Goal: Transaction & Acquisition: Purchase product/service

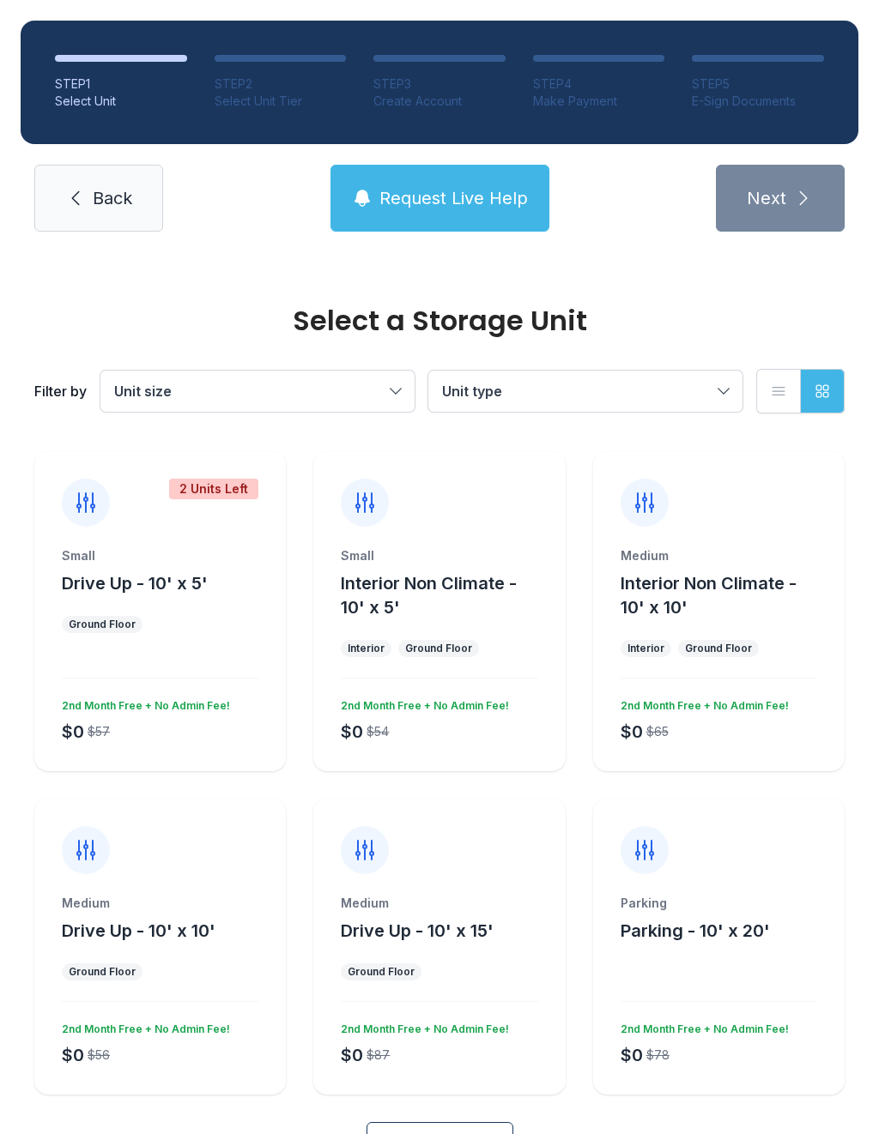
click at [392, 383] on button "Unit size" at bounding box center [257, 391] width 314 height 41
click at [389, 384] on button "Unit size" at bounding box center [257, 391] width 314 height 41
click at [710, 376] on button "Unit type" at bounding box center [585, 391] width 314 height 41
click at [479, 445] on label "Drive Up" at bounding box center [585, 444] width 273 height 21
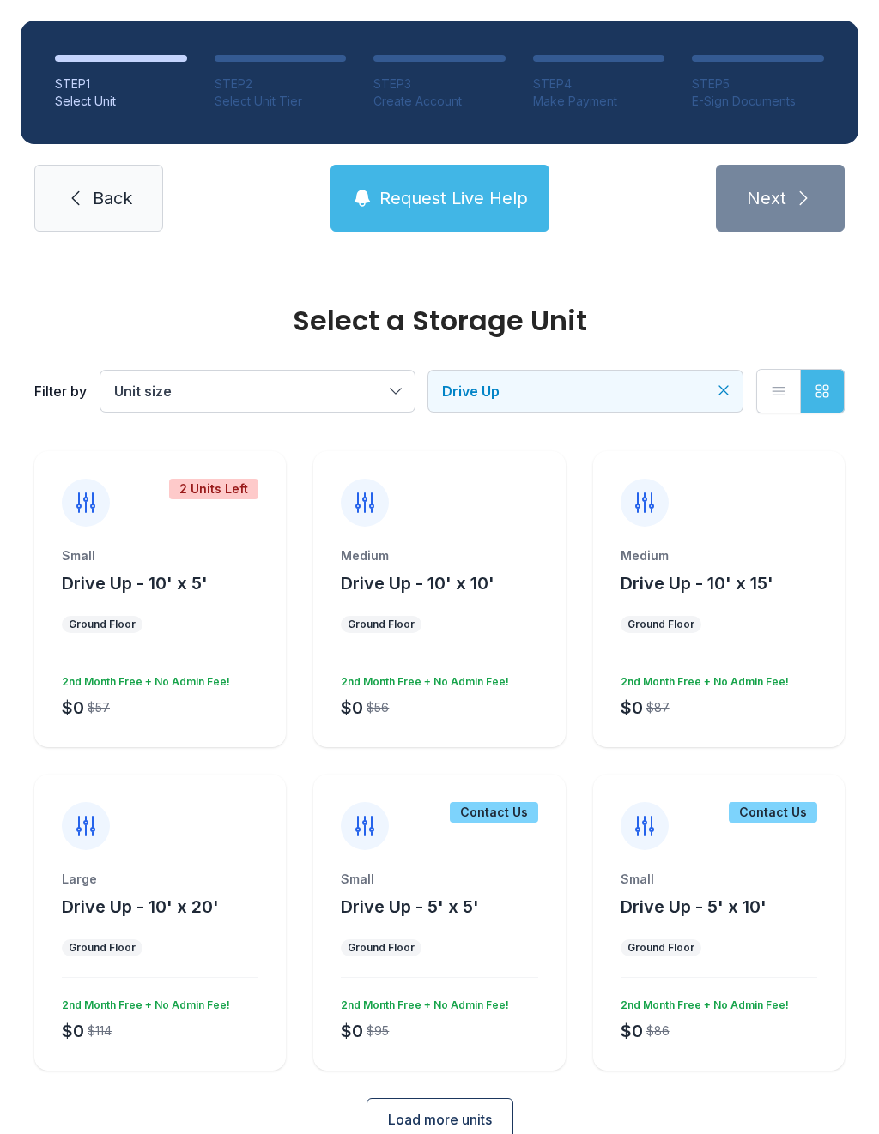
click at [398, 376] on button "Unit size" at bounding box center [257, 391] width 314 height 41
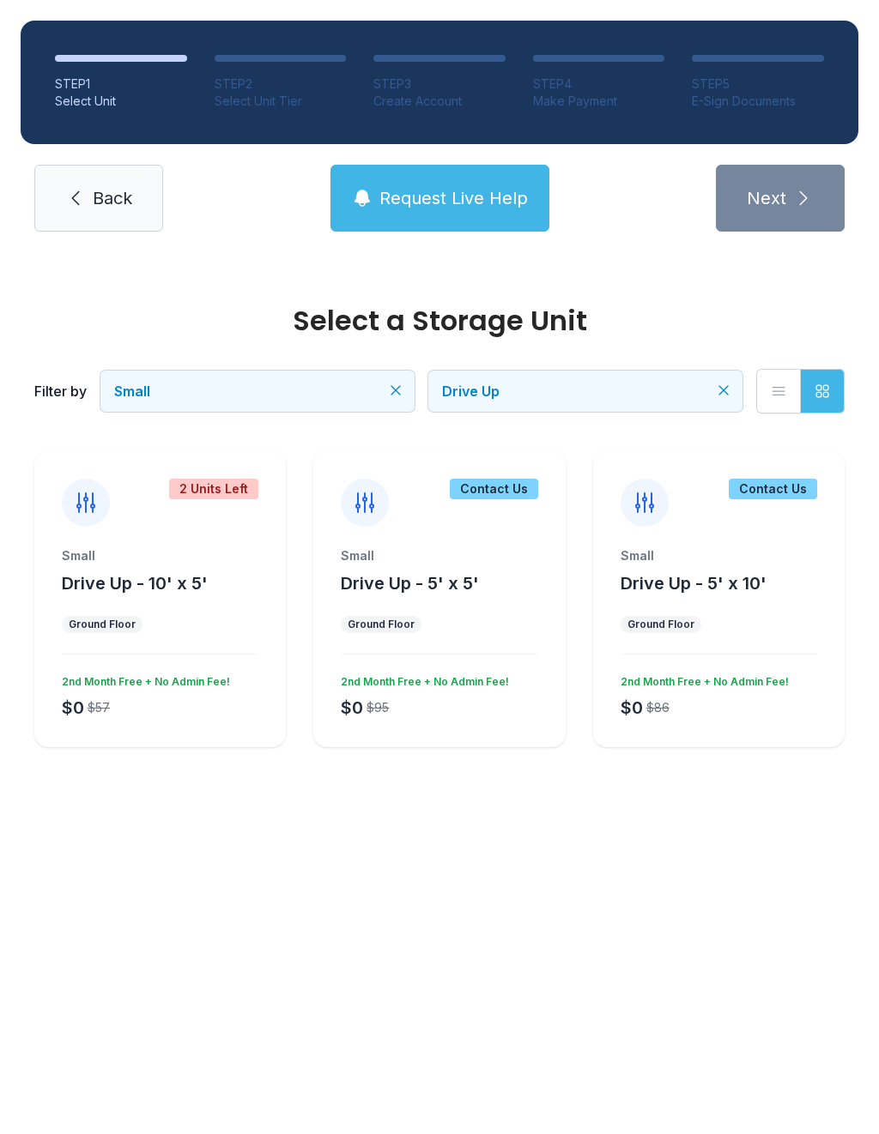
click at [402, 399] on button "Small" at bounding box center [257, 391] width 314 height 41
click at [112, 474] on div "Small Medium Large Parking Extra Large" at bounding box center [257, 513] width 314 height 199
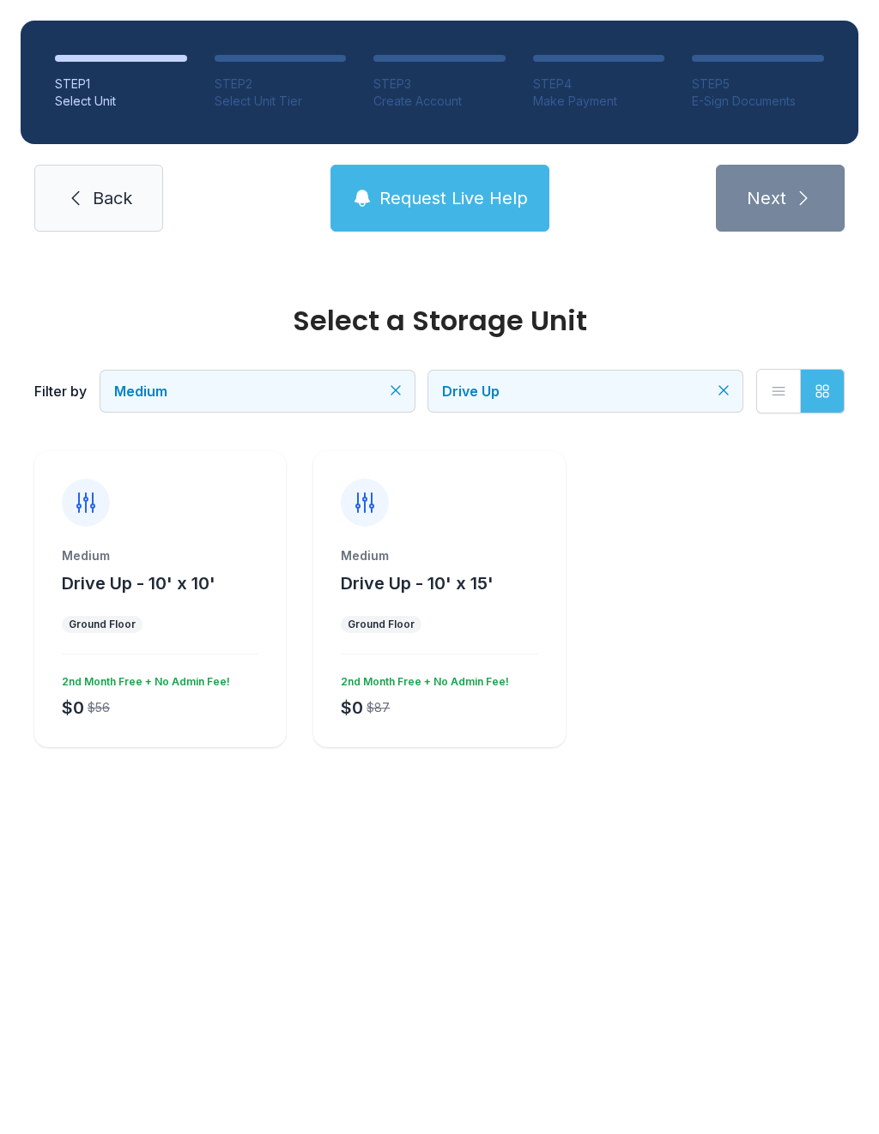
click at [383, 388] on span "Medium" at bounding box center [248, 391] width 269 height 21
click at [713, 402] on button "Drive Up" at bounding box center [585, 391] width 314 height 41
click at [204, 610] on div "Large Drive Up - 10' x 20' Ground Floor $0 $114 2nd Month Free + No Admin Fee!" at bounding box center [159, 648] width 251 height 200
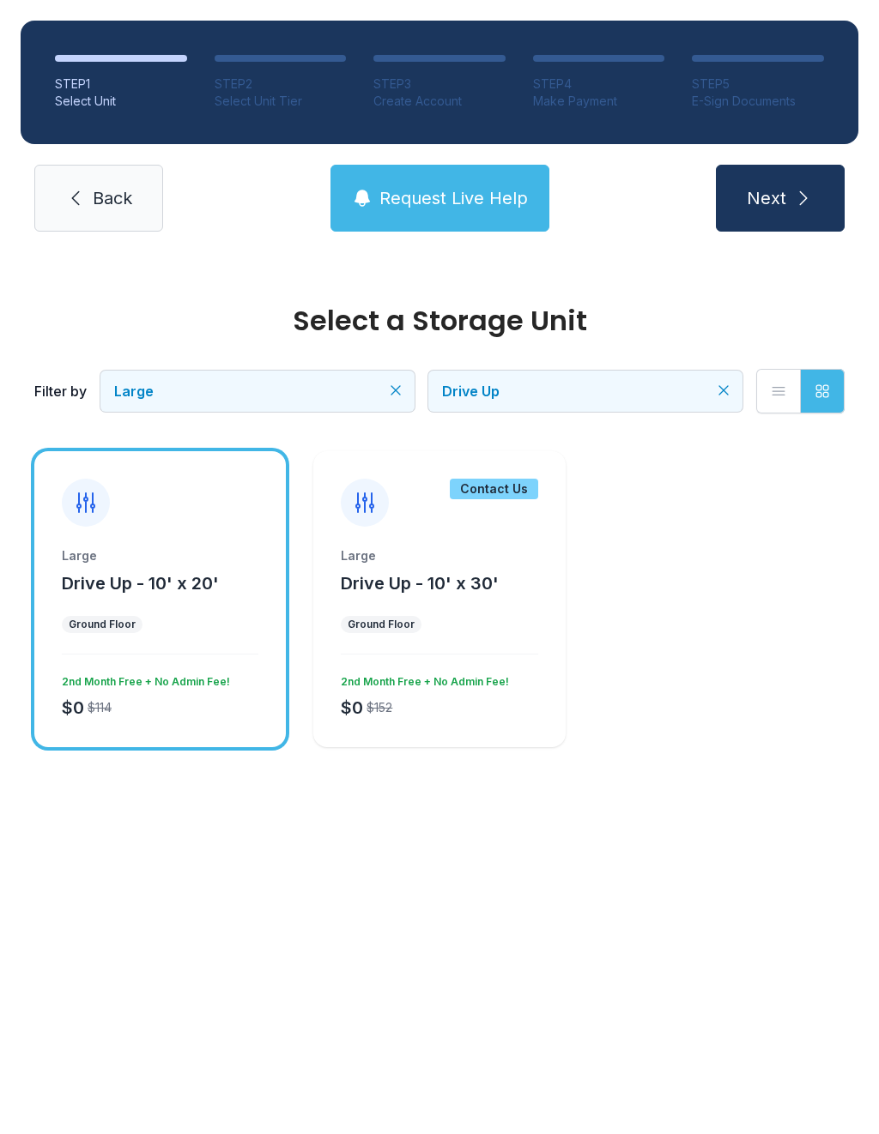
click at [819, 181] on button "Next" at bounding box center [780, 198] width 129 height 67
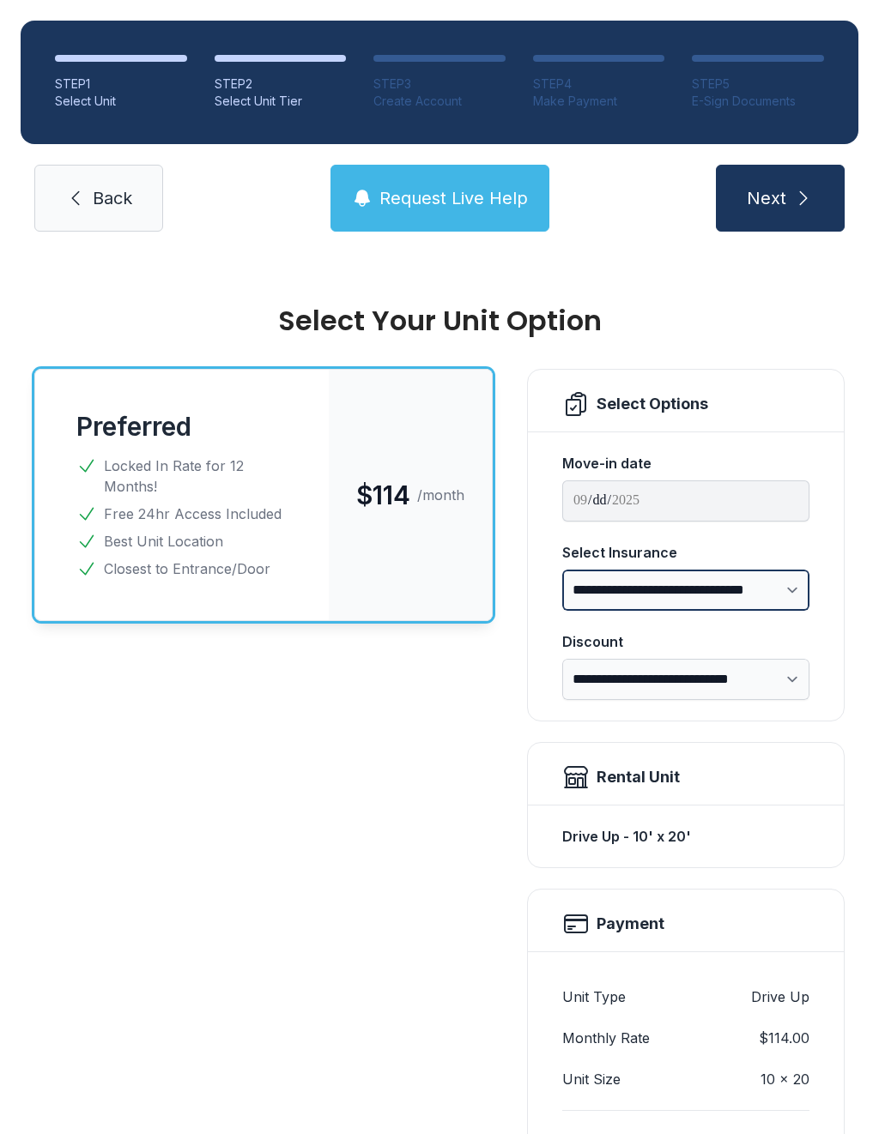
click at [798, 582] on select "**********" at bounding box center [685, 590] width 247 height 41
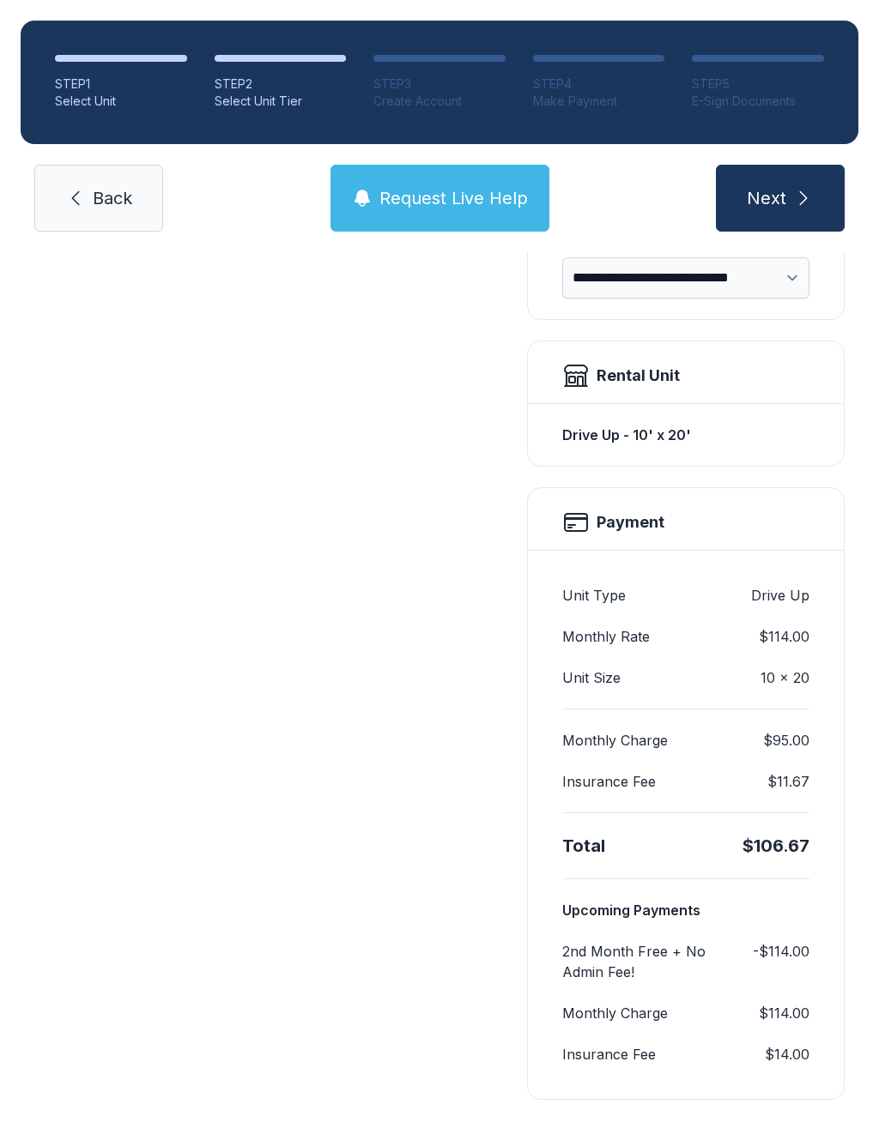
scroll to position [398, 0]
